Goal: Information Seeking & Learning: Learn about a topic

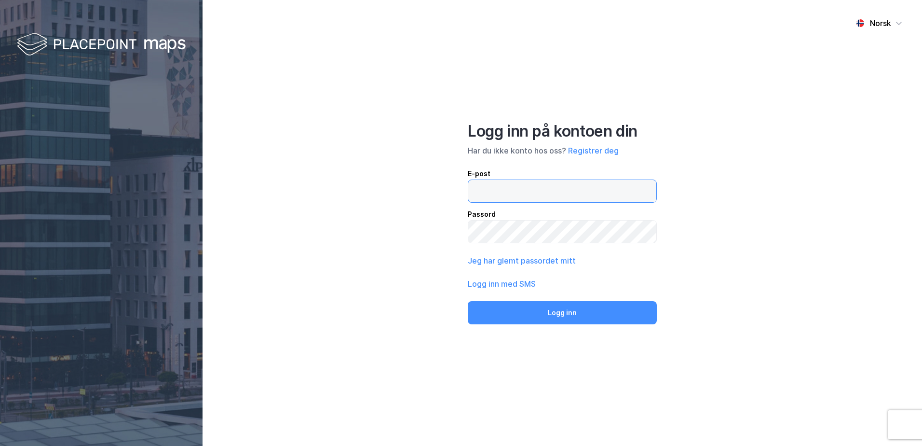
click at [496, 194] on input "email" at bounding box center [562, 191] width 188 height 22
type input "tone.aril.lilleaas@nordea.com"
click at [468, 301] on button "Logg inn" at bounding box center [562, 312] width 189 height 23
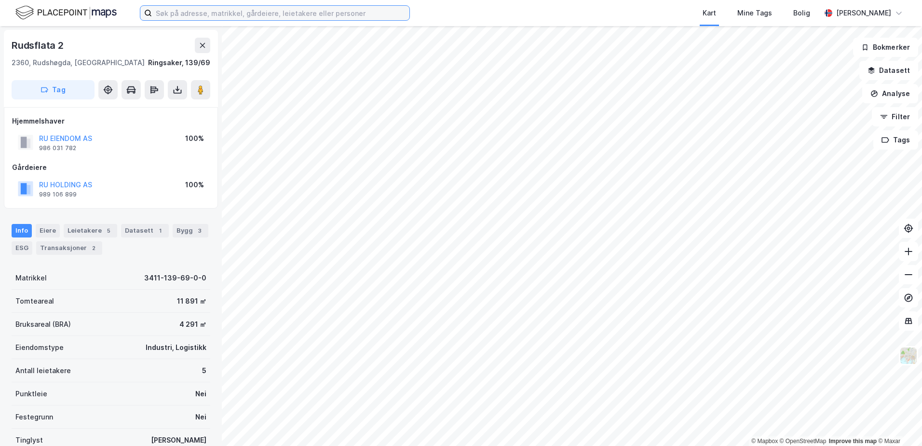
click at [274, 12] on input at bounding box center [280, 13] width 257 height 14
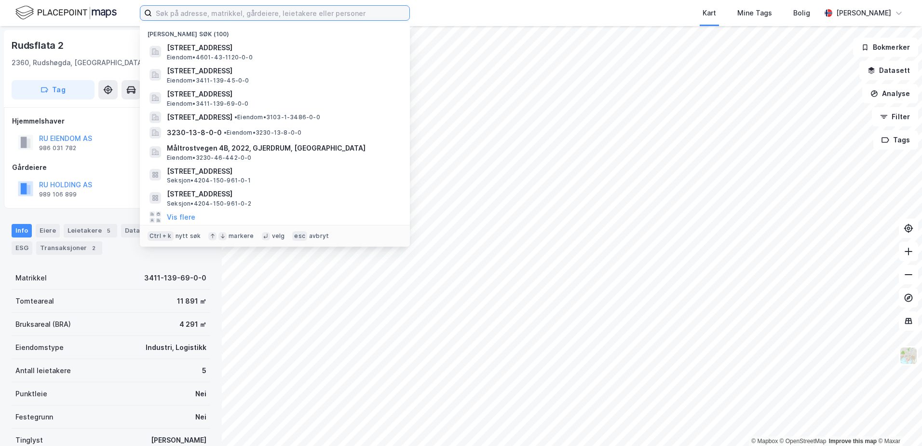
paste input "3011/49/441"
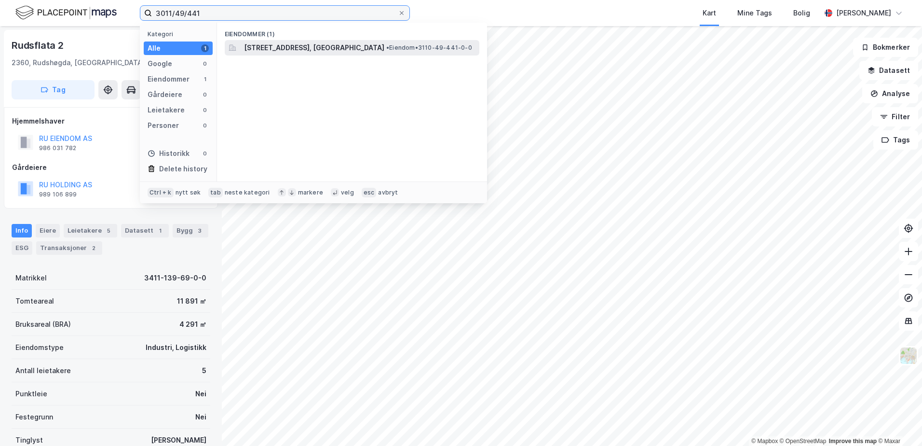
type input "3011/49/441"
click at [267, 47] on span "Utgårdsveien 4, 1684, VESTERØY, HVALER" at bounding box center [314, 48] width 140 height 12
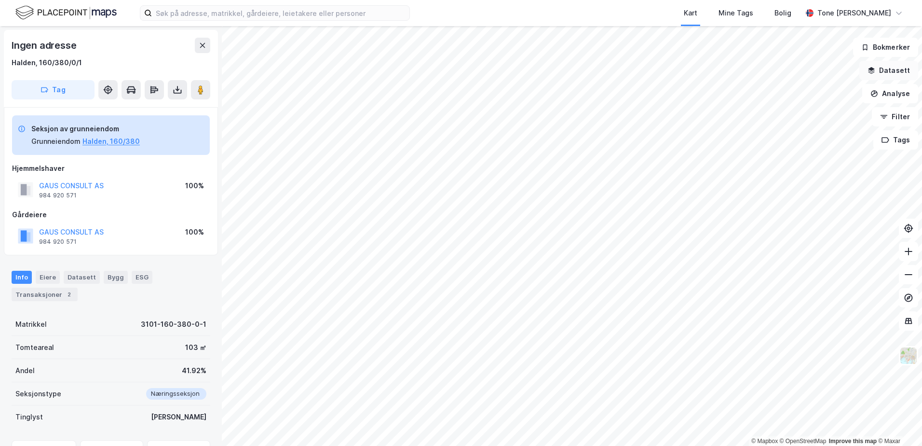
click at [888, 67] on button "Datasett" at bounding box center [888, 70] width 59 height 19
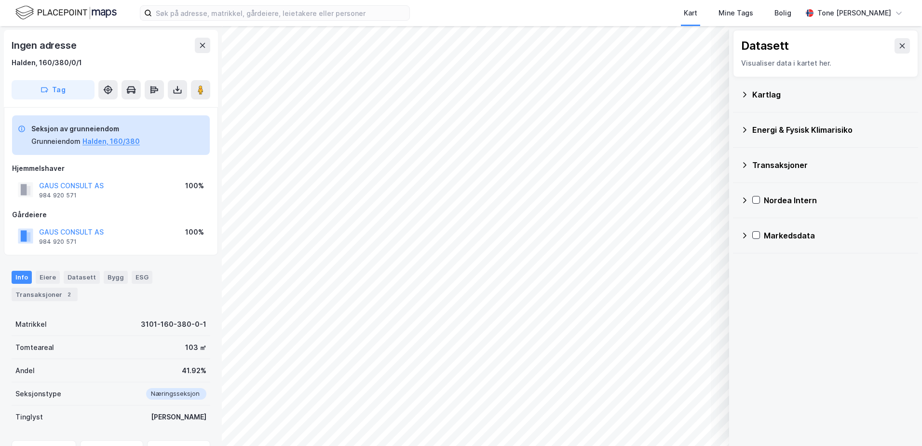
click at [771, 93] on div "Kartlag" at bounding box center [831, 95] width 158 height 12
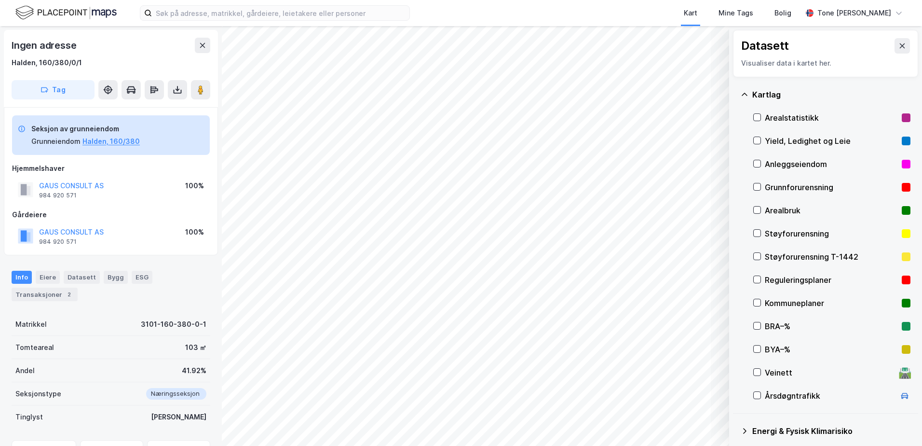
click at [774, 185] on div "Grunnforurensning" at bounding box center [831, 187] width 133 height 12
click at [690, 419] on button "Vis" at bounding box center [679, 420] width 80 height 15
click at [710, 400] on icon at bounding box center [710, 399] width 6 height 3
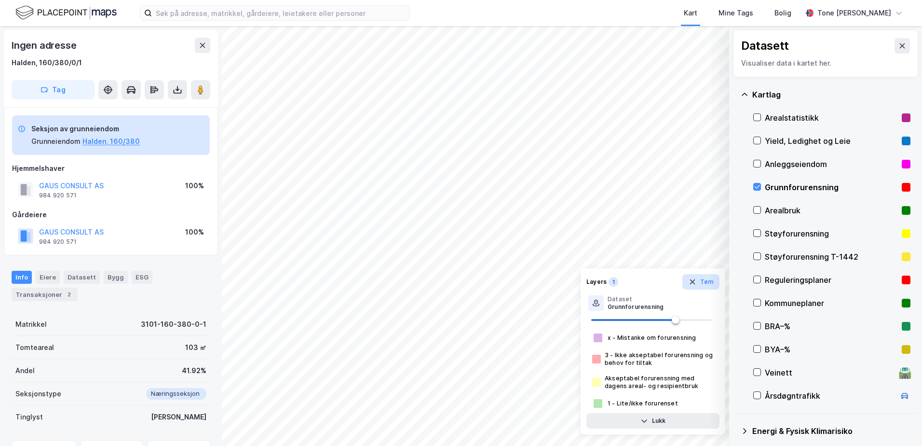
click at [694, 282] on icon "button" at bounding box center [693, 282] width 8 height 8
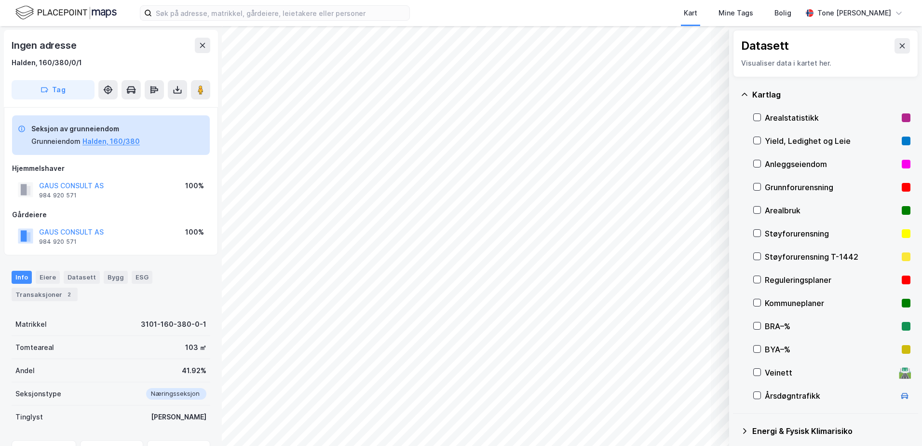
click at [780, 181] on div "Grunnforurensning" at bounding box center [831, 187] width 133 height 12
click at [780, 183] on div "Grunnforurensning" at bounding box center [831, 187] width 133 height 12
click at [743, 93] on icon at bounding box center [745, 95] width 8 height 8
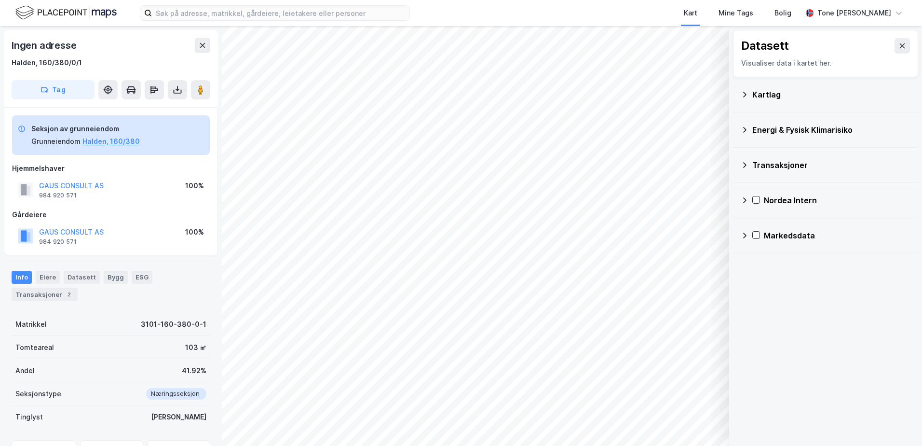
click at [744, 125] on div "Energi & Fysisk Klimarisiko" at bounding box center [826, 129] width 170 height 23
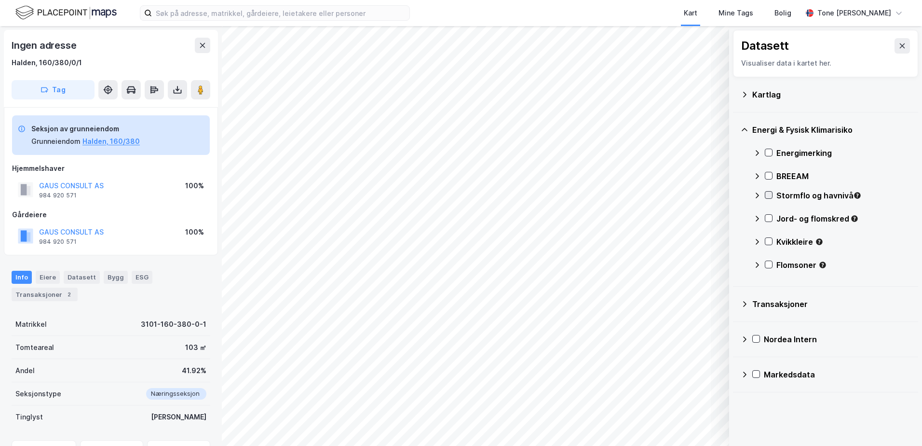
click at [768, 191] on div at bounding box center [769, 195] width 8 height 8
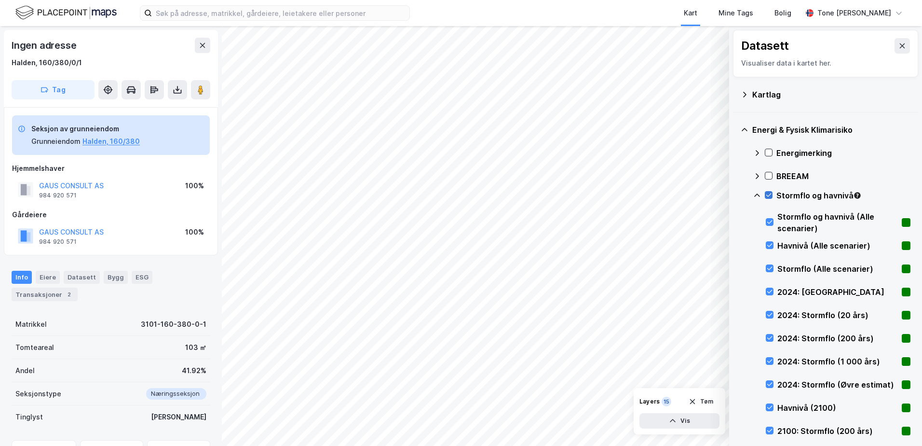
click at [768, 191] on icon at bounding box center [768, 194] width 7 height 7
click at [770, 291] on icon at bounding box center [769, 291] width 7 height 7
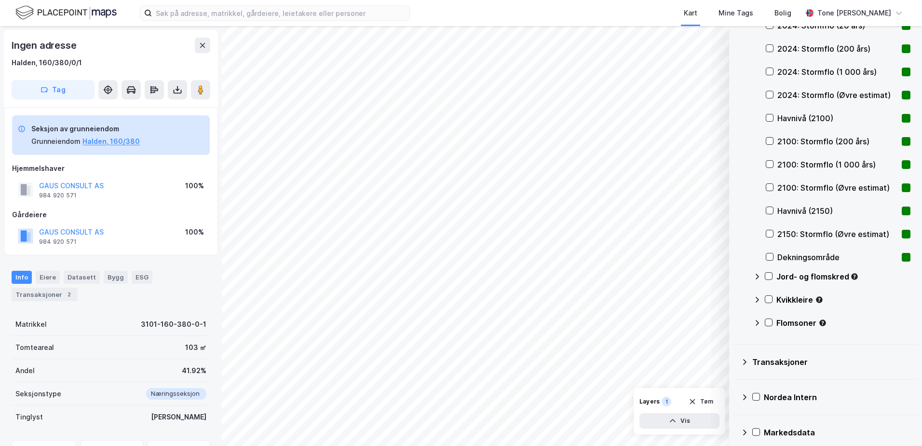
scroll to position [193, 0]
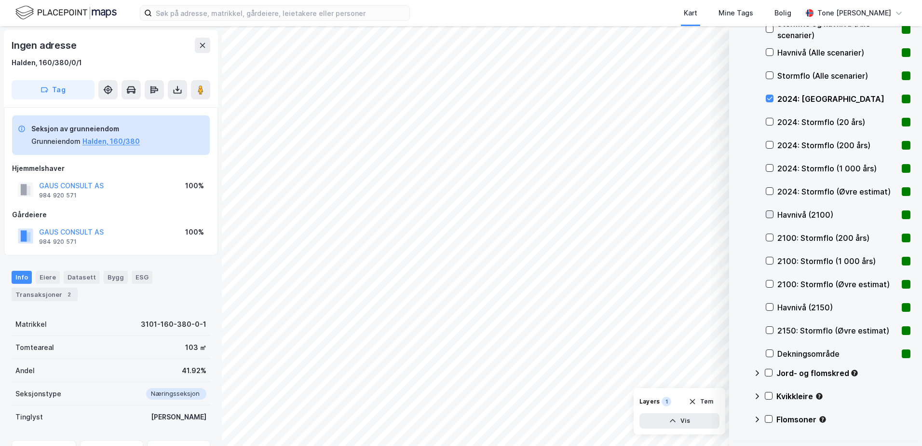
click at [769, 214] on icon at bounding box center [769, 214] width 7 height 7
click at [770, 306] on icon at bounding box center [769, 306] width 7 height 7
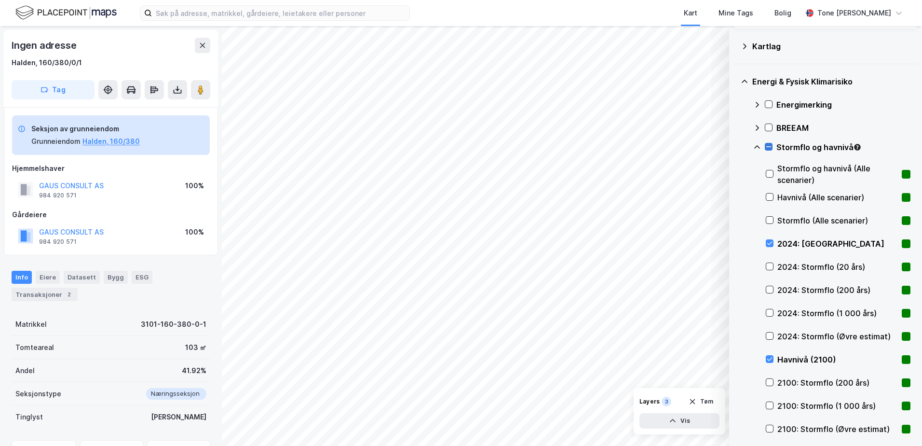
click at [767, 144] on icon at bounding box center [768, 146] width 7 height 7
click at [770, 145] on icon at bounding box center [768, 146] width 7 height 7
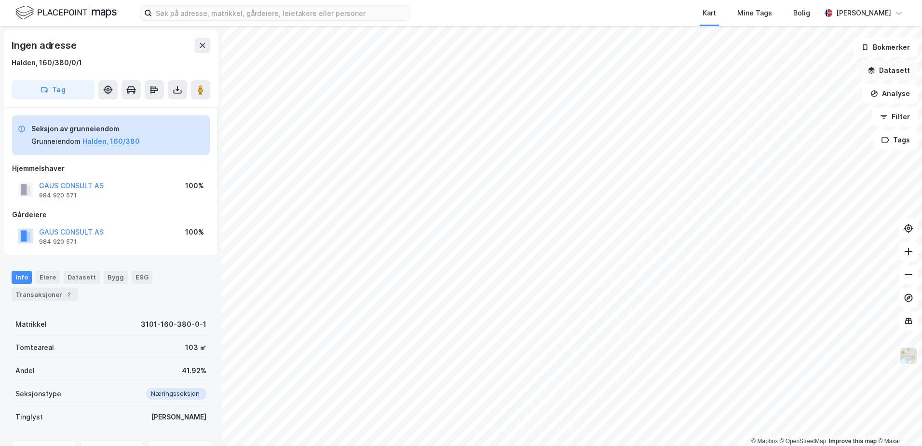
click at [893, 67] on button "Datasett" at bounding box center [888, 70] width 59 height 19
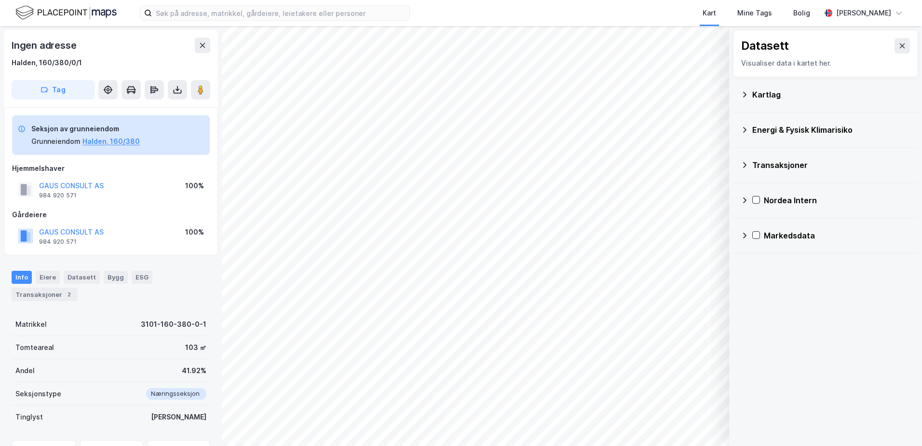
click at [749, 128] on div "Energi & Fysisk Klimarisiko" at bounding box center [826, 129] width 170 height 23
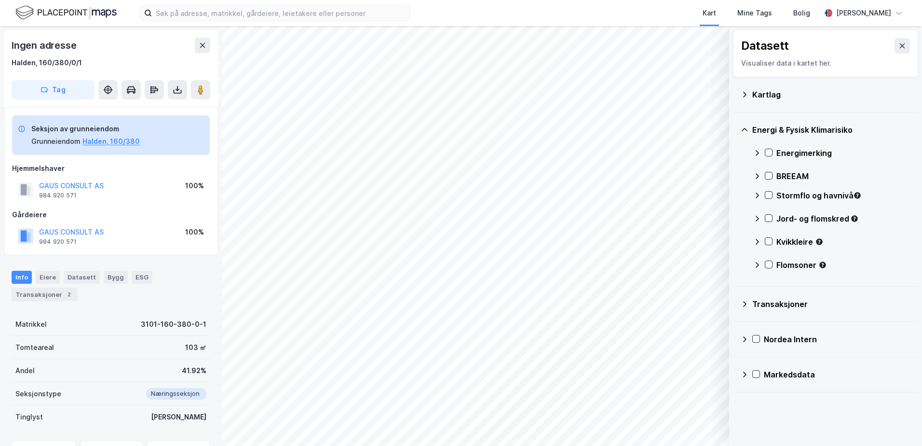
click at [756, 194] on icon at bounding box center [757, 195] width 8 height 8
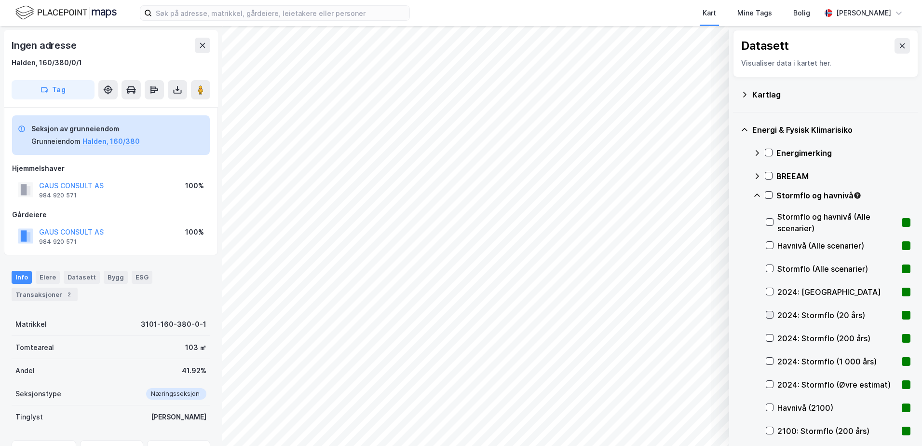
click at [768, 314] on icon at bounding box center [769, 314] width 5 height 3
click at [768, 337] on icon at bounding box center [769, 337] width 7 height 7
click at [768, 359] on icon at bounding box center [769, 360] width 7 height 7
click at [770, 381] on icon at bounding box center [769, 383] width 7 height 7
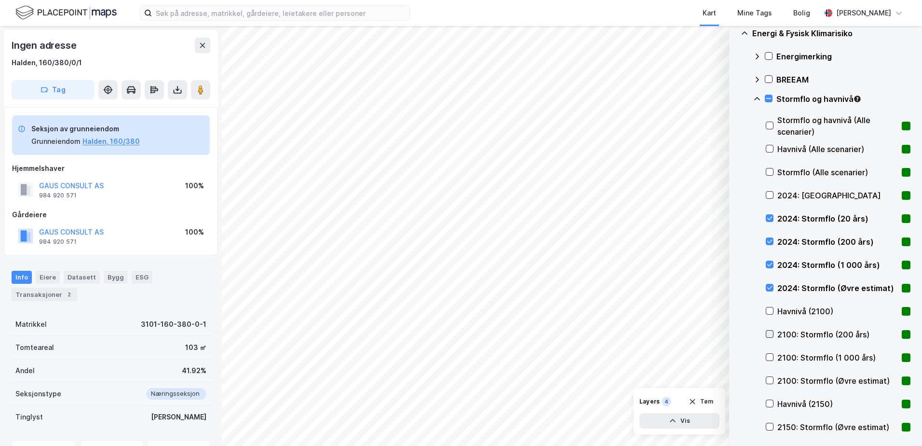
click at [768, 331] on icon at bounding box center [769, 333] width 7 height 7
click at [771, 356] on icon at bounding box center [769, 356] width 7 height 7
click at [770, 95] on icon at bounding box center [768, 98] width 7 height 7
click at [767, 97] on icon at bounding box center [768, 98] width 7 height 7
click at [758, 98] on icon at bounding box center [757, 99] width 8 height 8
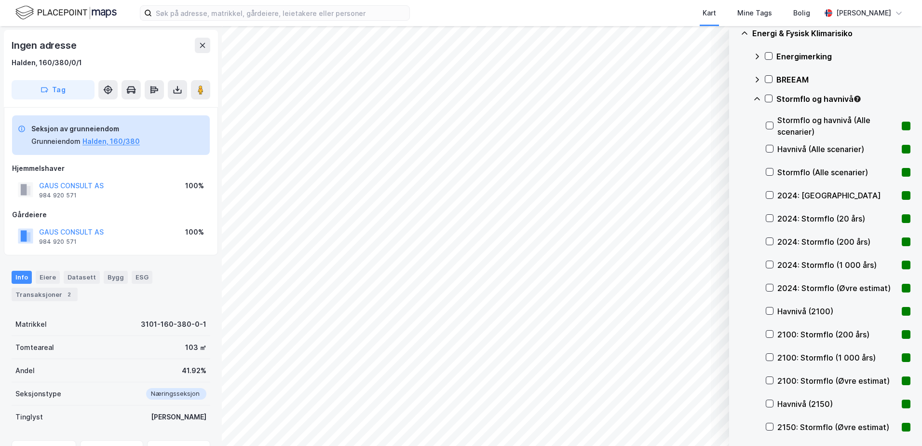
scroll to position [0, 0]
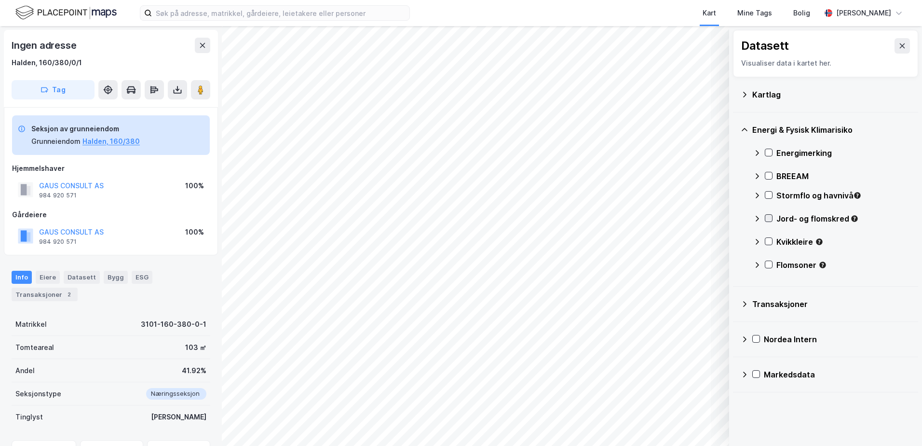
click at [767, 217] on icon at bounding box center [768, 218] width 7 height 7
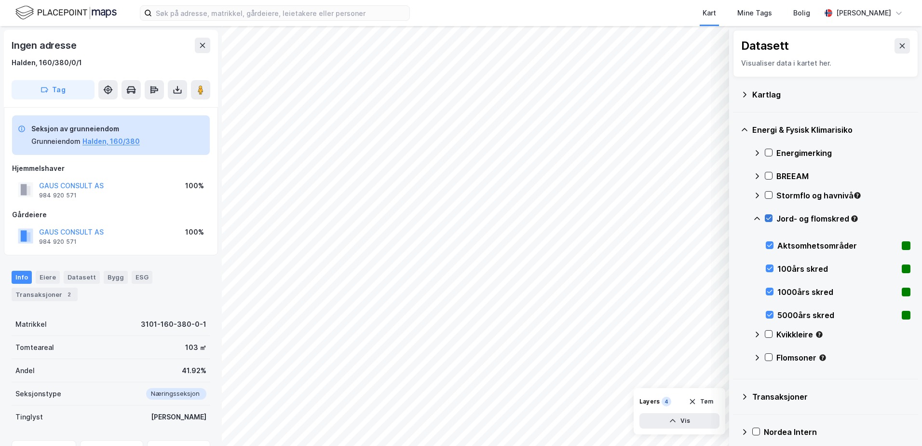
click at [767, 217] on icon at bounding box center [768, 218] width 7 height 7
click at [758, 217] on icon at bounding box center [757, 219] width 8 height 8
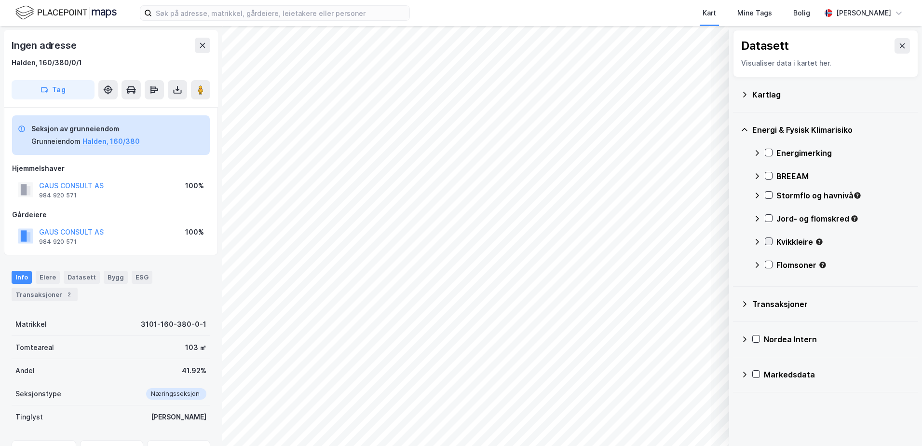
click at [768, 240] on icon at bounding box center [768, 241] width 7 height 7
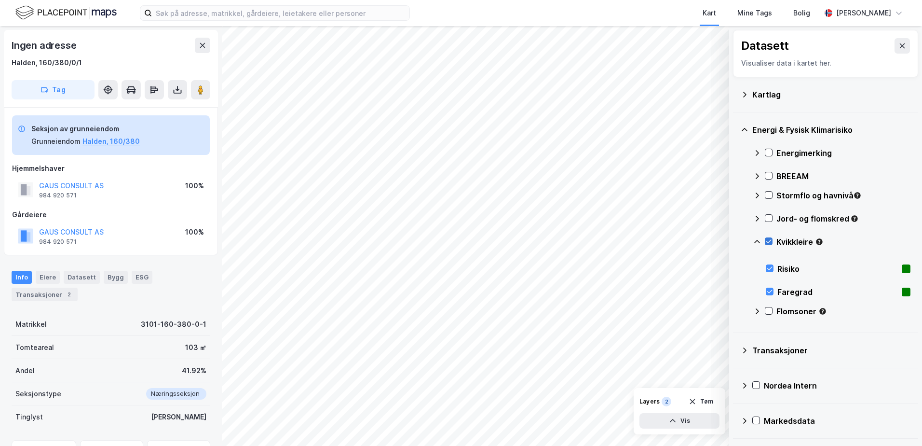
click at [769, 240] on icon at bounding box center [768, 241] width 7 height 7
click at [756, 239] on icon at bounding box center [757, 242] width 8 height 8
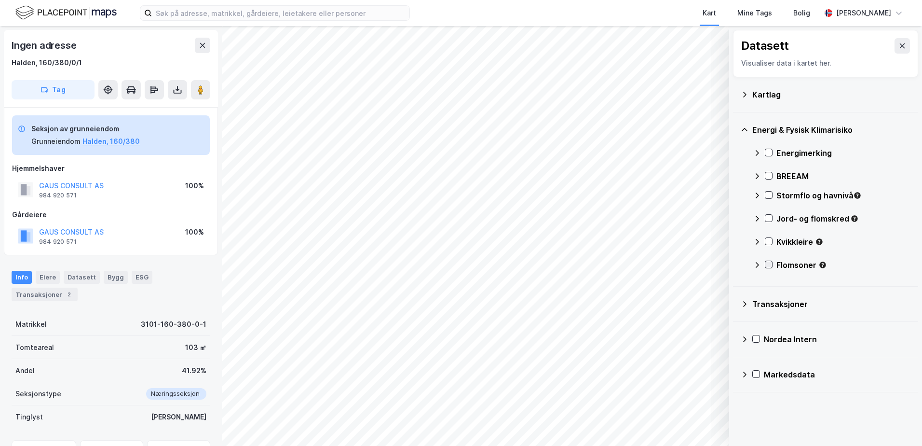
click at [768, 263] on icon at bounding box center [768, 264] width 7 height 7
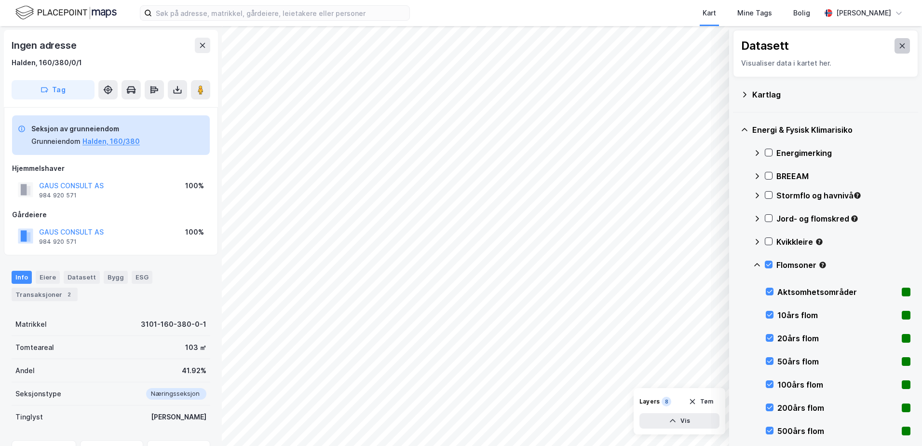
click at [900, 43] on icon at bounding box center [902, 45] width 5 height 5
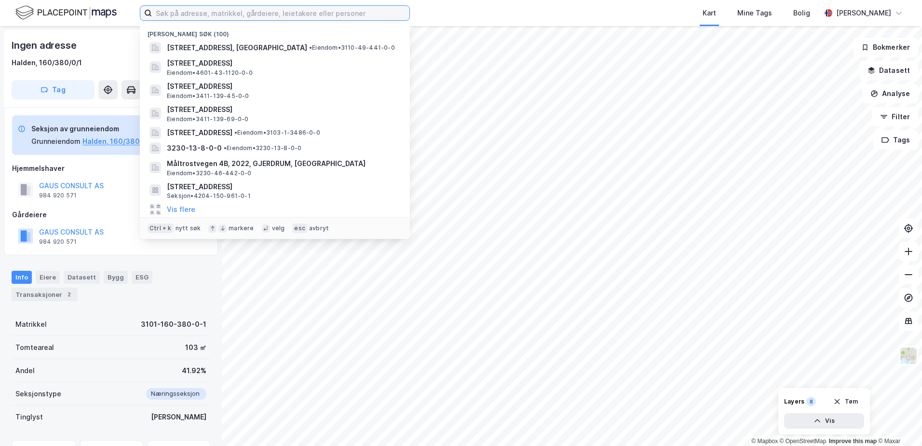
click at [382, 12] on input at bounding box center [280, 13] width 257 height 14
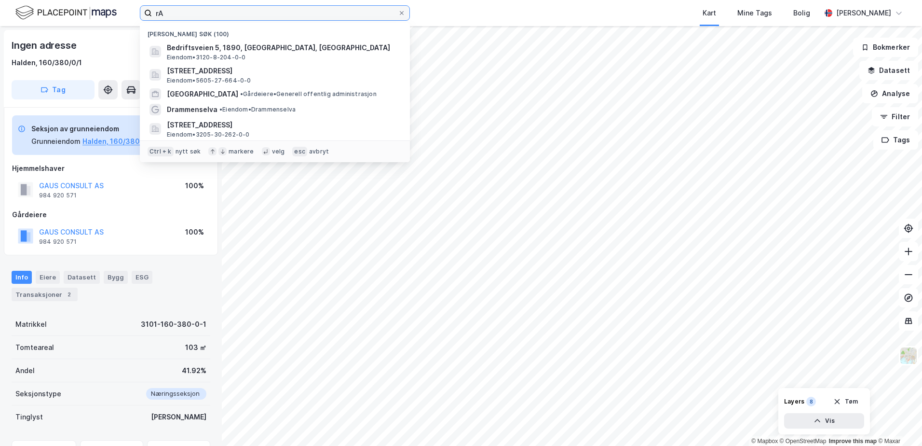
type input "r"
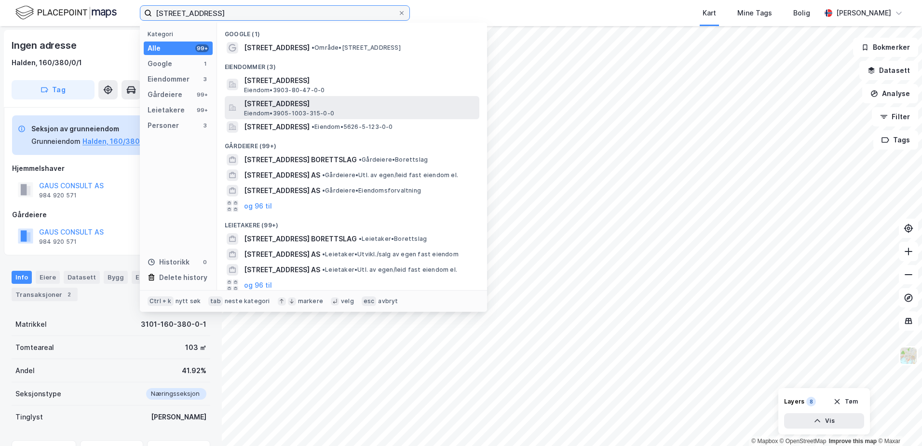
type input "rambergveien 1"
click at [297, 104] on span "[STREET_ADDRESS]" at bounding box center [359, 104] width 231 height 12
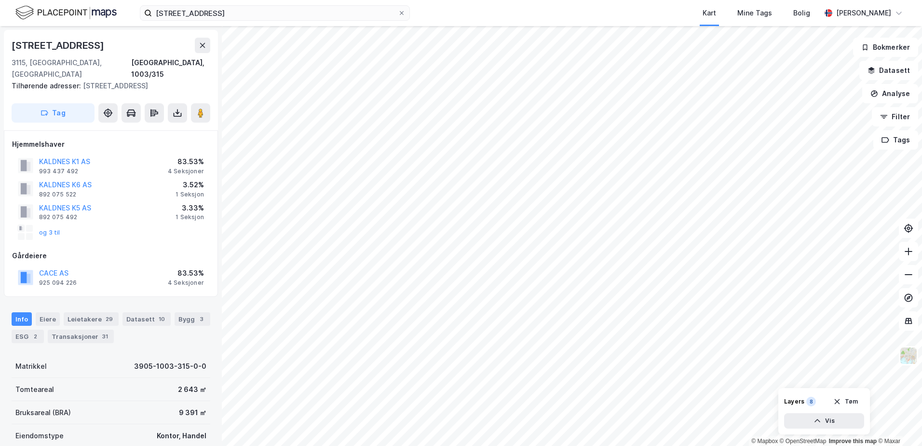
click at [435, 11] on div "rambergveien 1 Kart Mine Tags Bolig Tone Åril Lilleaas" at bounding box center [461, 13] width 922 height 26
click at [402, 12] on icon at bounding box center [402, 13] width 6 height 6
click at [398, 12] on input "rambergveien 1" at bounding box center [275, 13] width 246 height 14
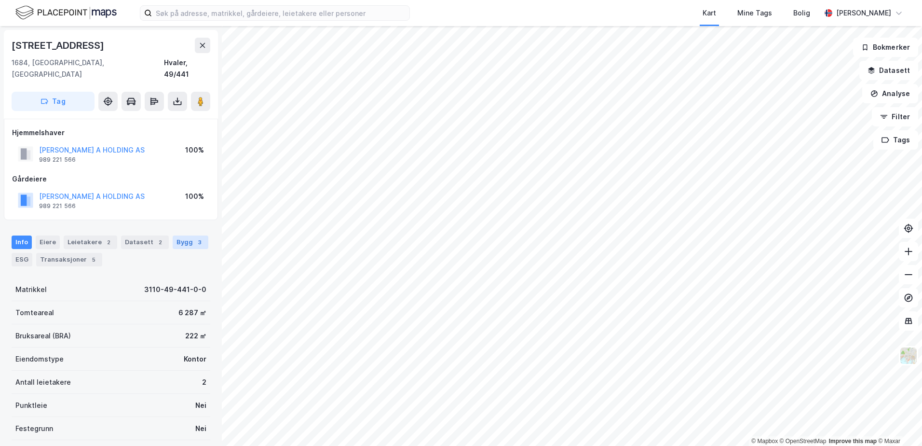
click at [183, 235] on div "Bygg 3" at bounding box center [191, 242] width 36 height 14
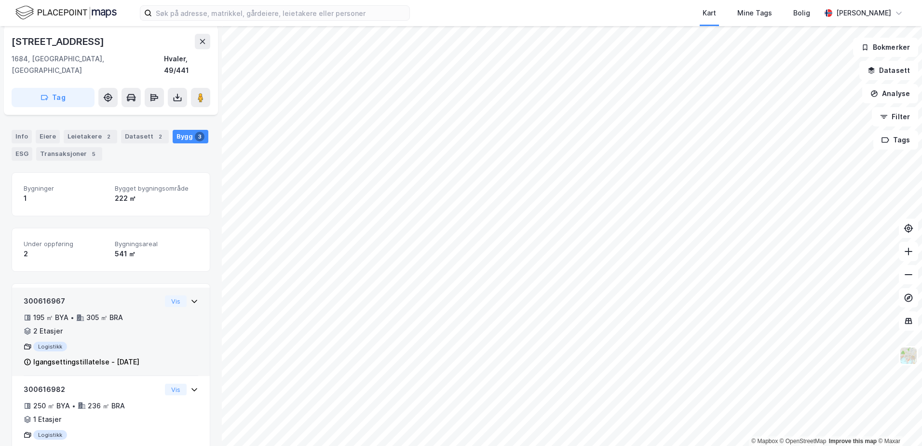
scroll to position [57, 0]
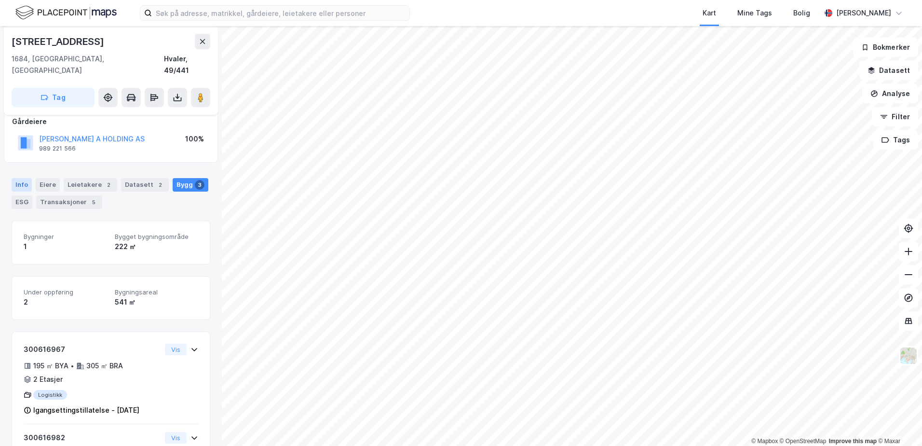
click at [20, 178] on div "Info" at bounding box center [22, 185] width 20 height 14
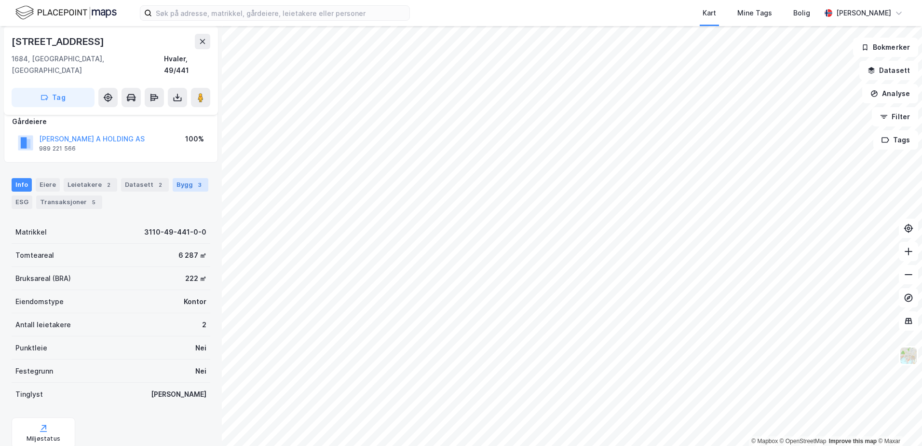
click at [183, 178] on div "Bygg 3" at bounding box center [191, 185] width 36 height 14
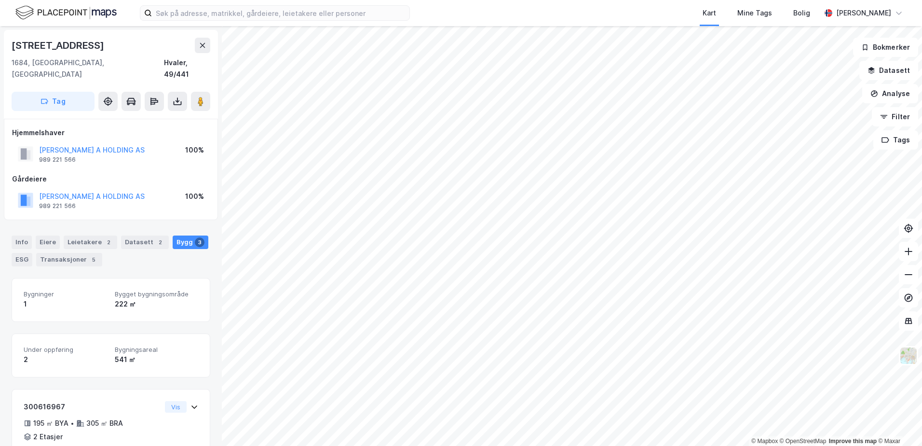
scroll to position [250, 0]
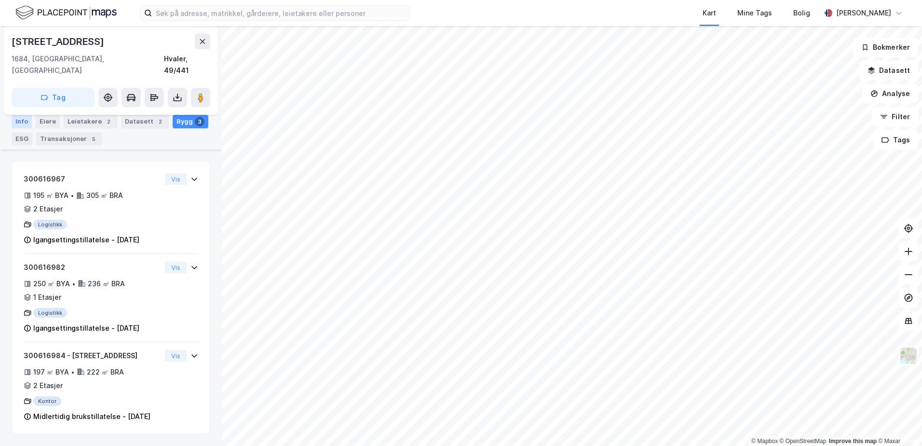
click at [18, 121] on div "Info" at bounding box center [22, 122] width 20 height 14
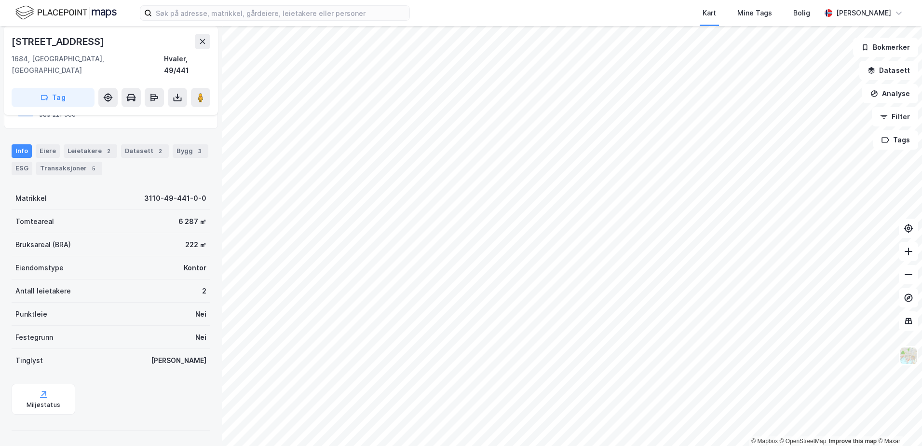
scroll to position [80, 0]
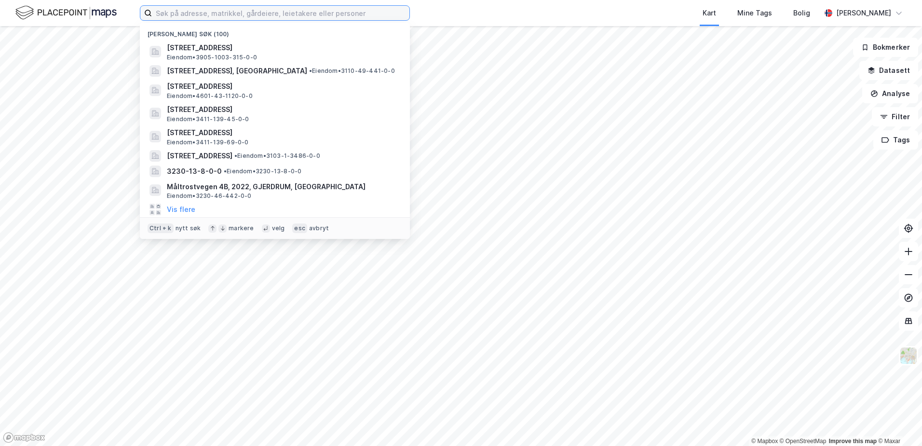
click at [206, 13] on input at bounding box center [280, 13] width 257 height 14
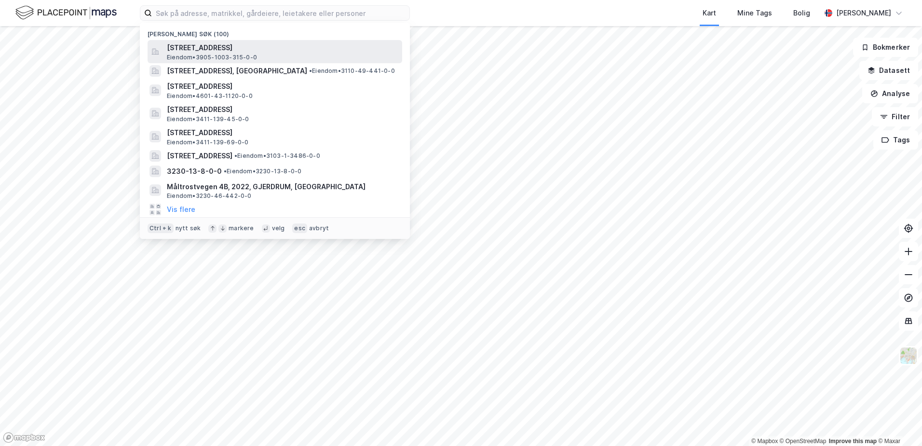
click at [215, 49] on span "[STREET_ADDRESS]" at bounding box center [282, 48] width 231 height 12
